Goal: Task Accomplishment & Management: Manage account settings

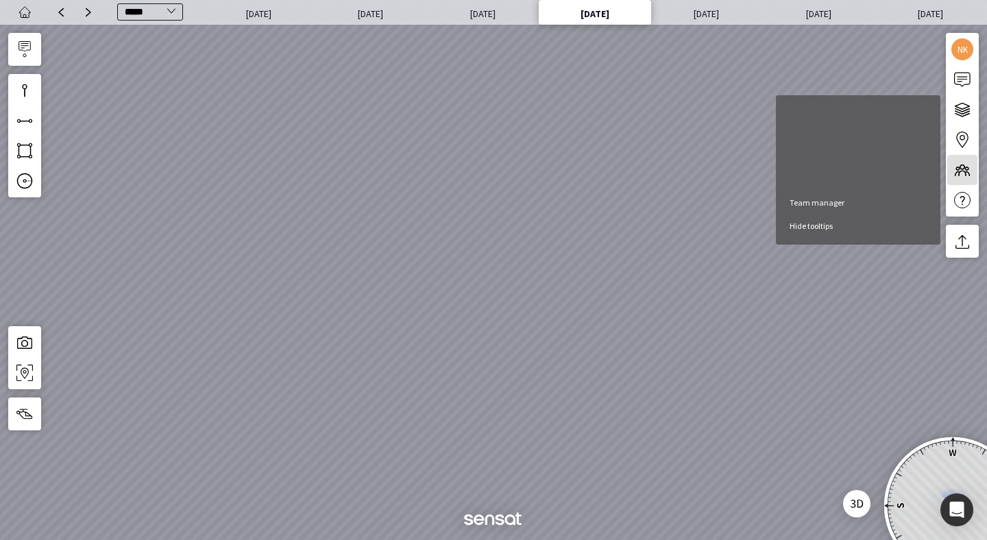
click at [961, 162] on img "Team manager" at bounding box center [962, 170] width 16 height 16
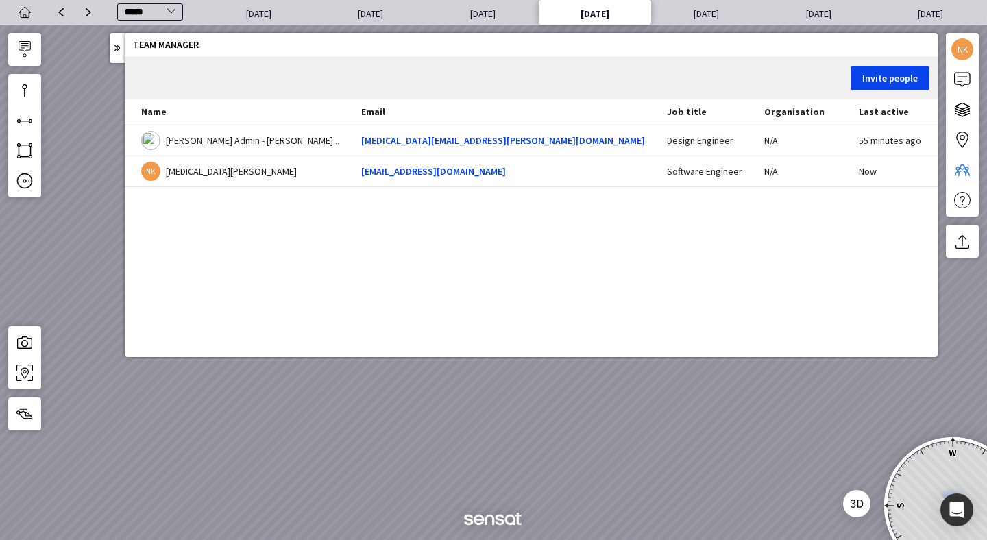
click at [961, 162] on img "Team manager" at bounding box center [962, 170] width 16 height 16
